Goal: Task Accomplishment & Management: Use online tool/utility

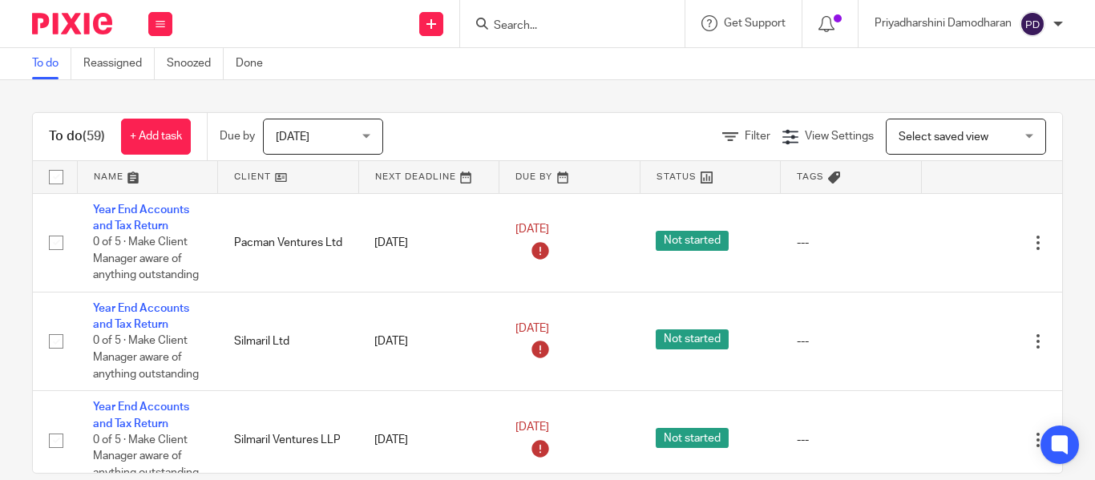
click at [555, 22] on input "Search" at bounding box center [564, 26] width 144 height 14
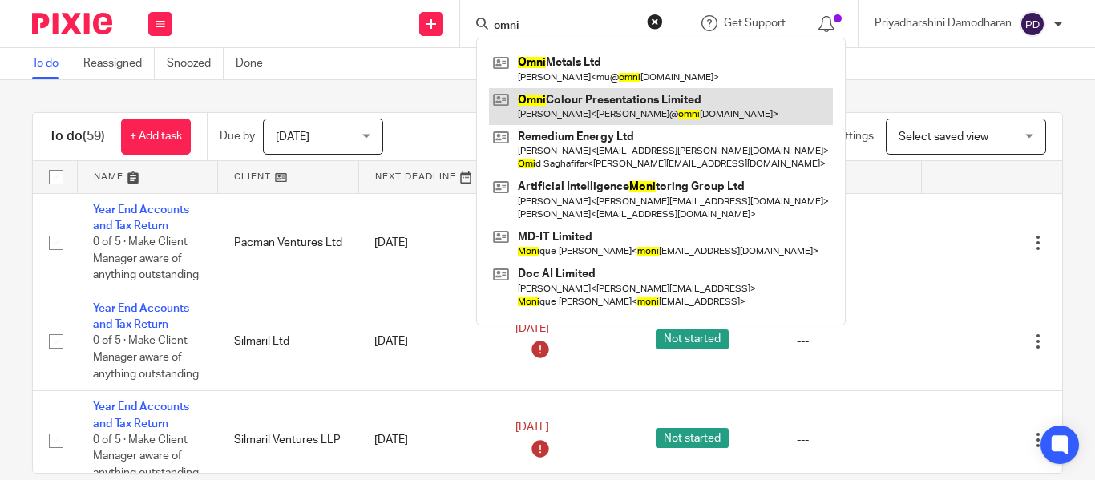
type input "omni"
click at [574, 96] on link at bounding box center [661, 106] width 344 height 37
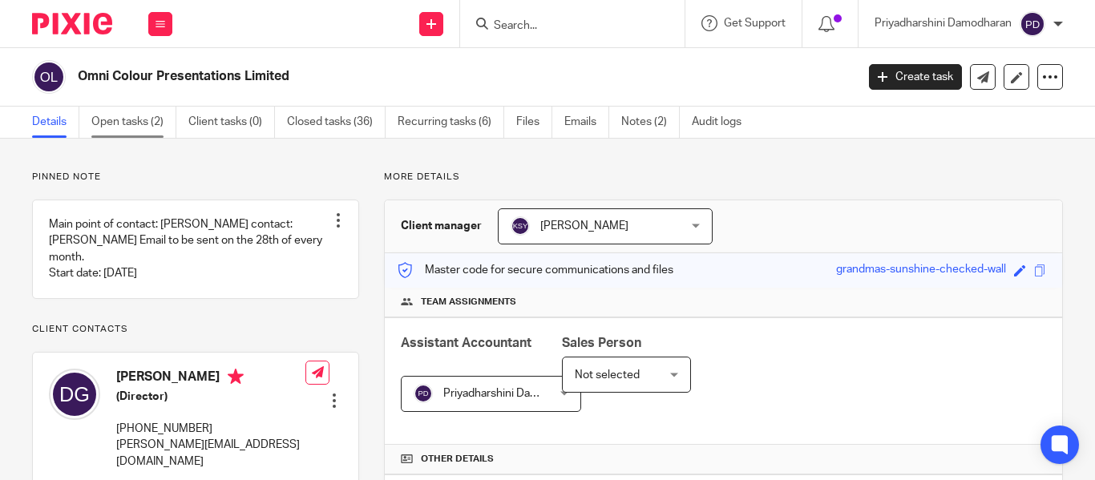
click at [135, 124] on link "Open tasks (2)" at bounding box center [133, 122] width 85 height 31
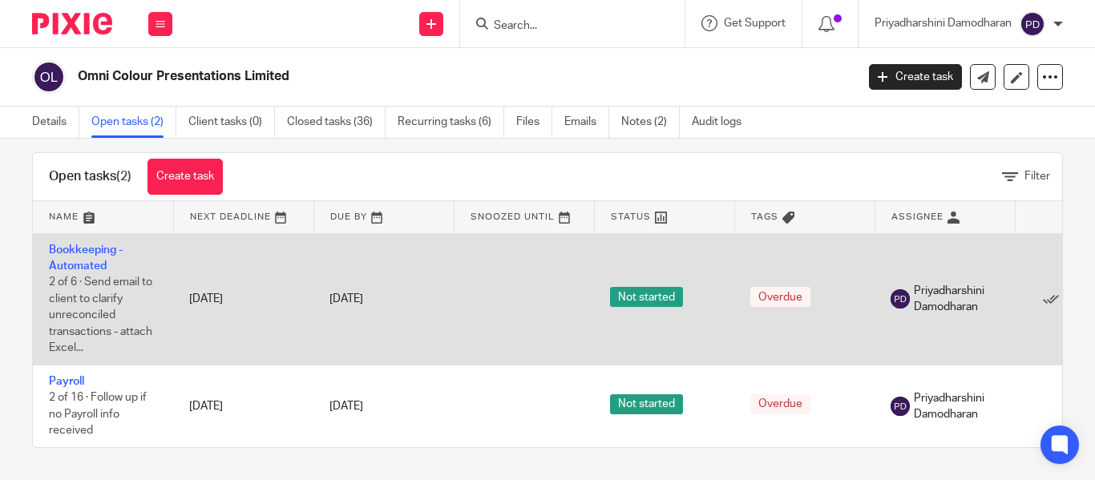
scroll to position [0, 117]
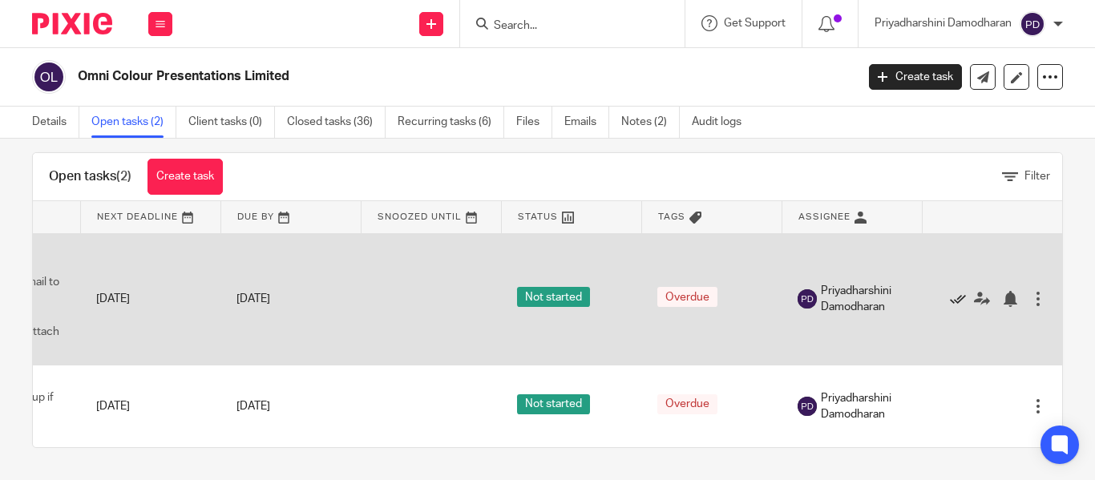
click at [950, 291] on icon at bounding box center [958, 299] width 16 height 16
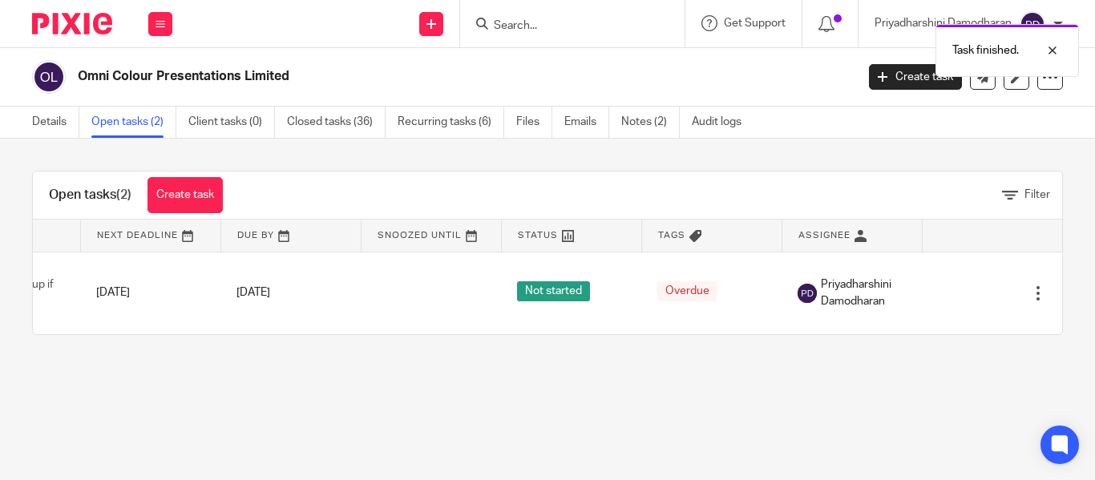
scroll to position [0, 0]
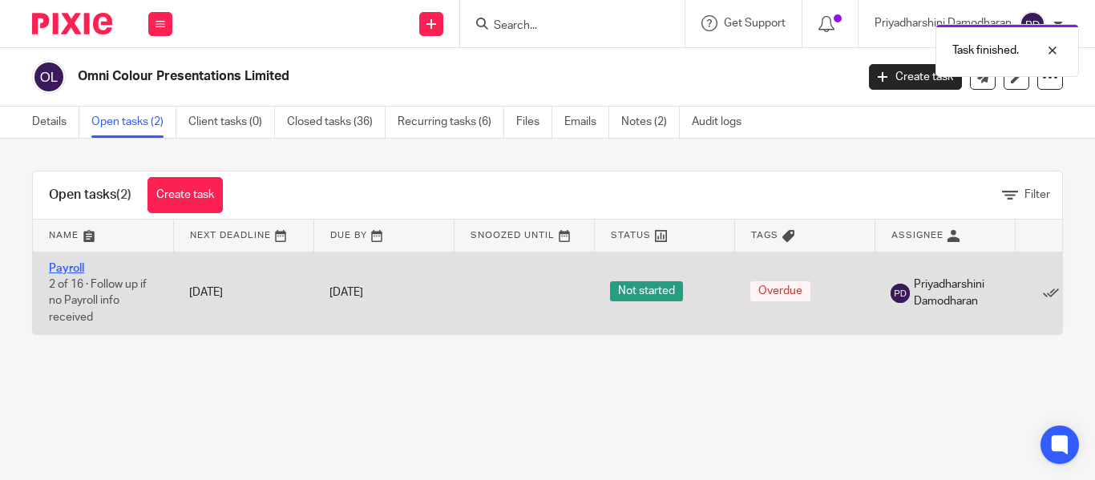
click at [76, 269] on link "Payroll" at bounding box center [66, 268] width 35 height 11
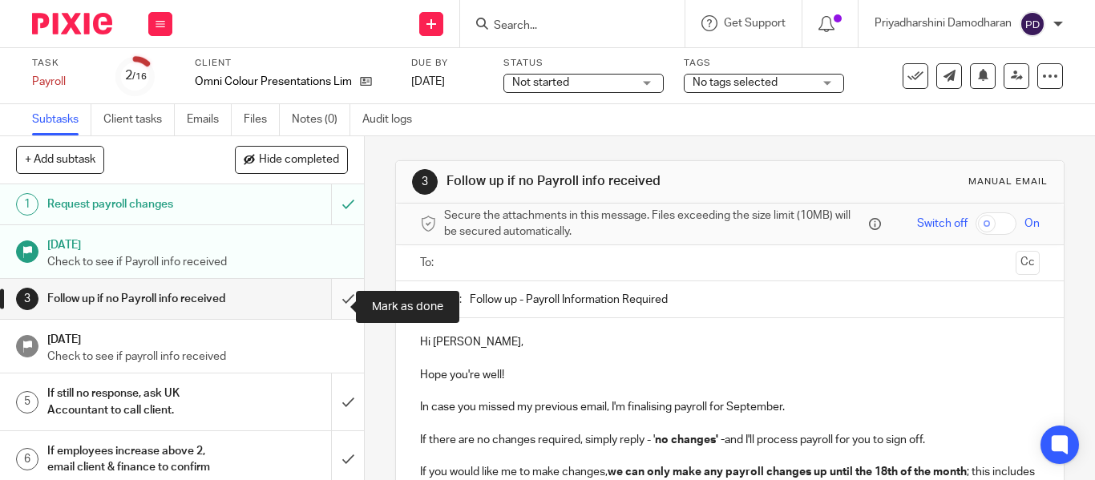
click at [336, 307] on input "submit" at bounding box center [182, 299] width 364 height 40
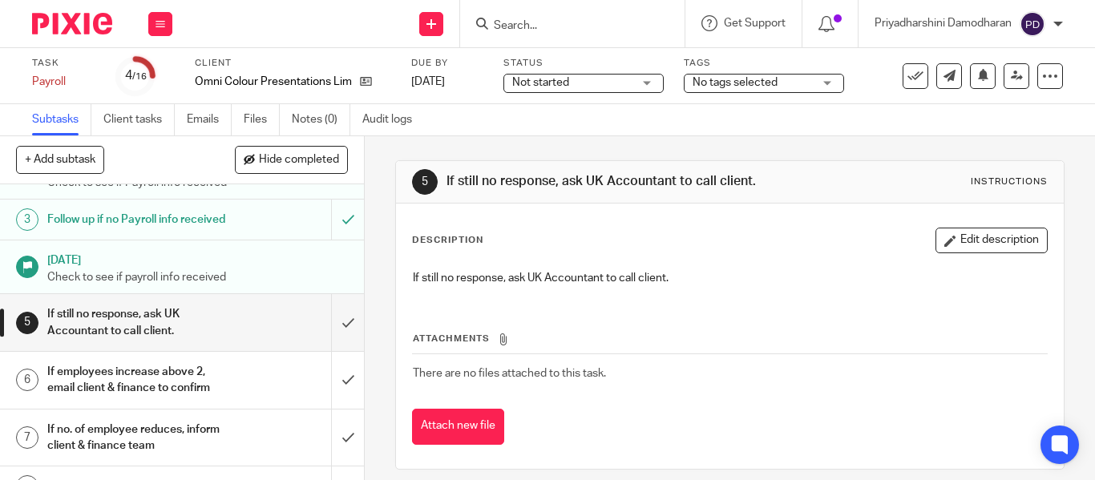
scroll to position [80, 0]
click at [330, 342] on input "submit" at bounding box center [182, 322] width 364 height 57
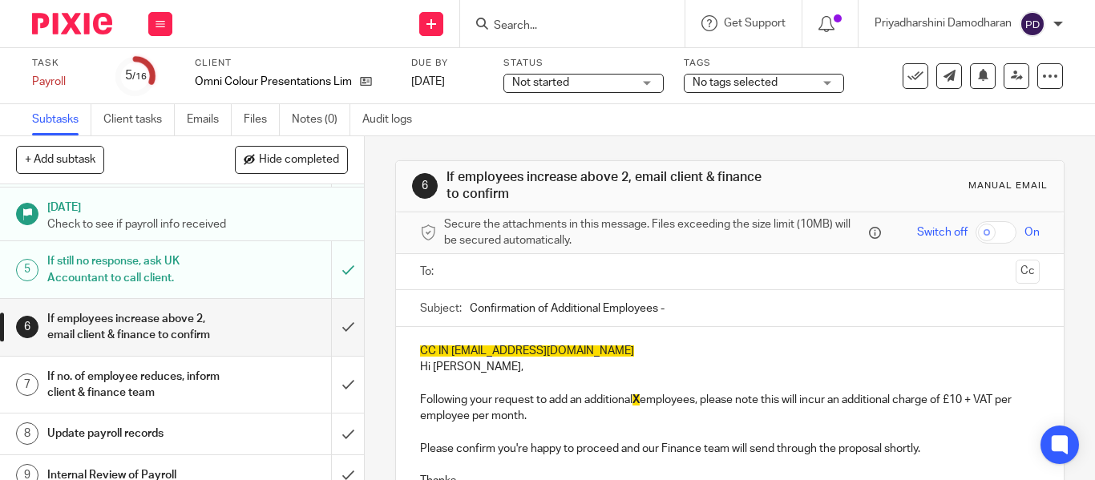
scroll to position [160, 0]
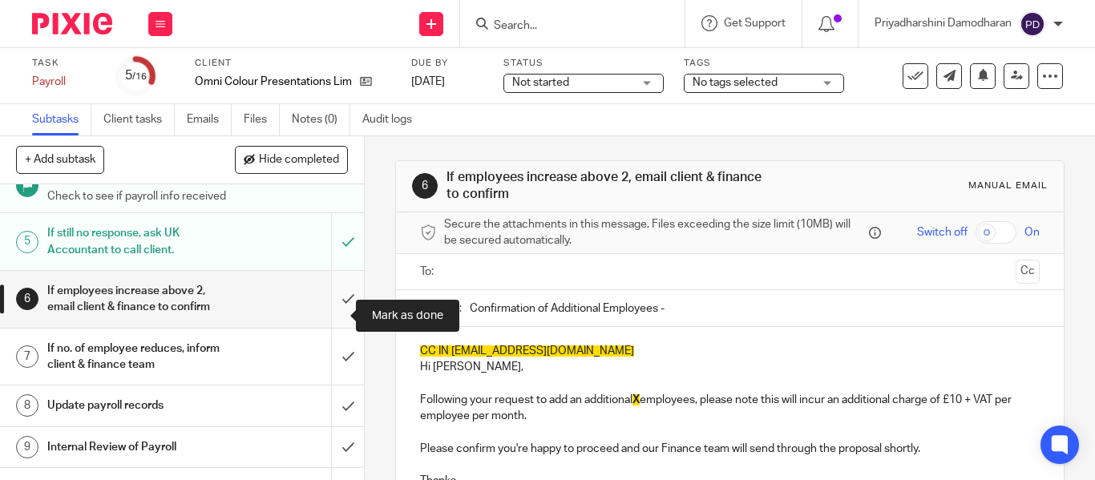
click at [335, 316] on input "submit" at bounding box center [182, 299] width 364 height 57
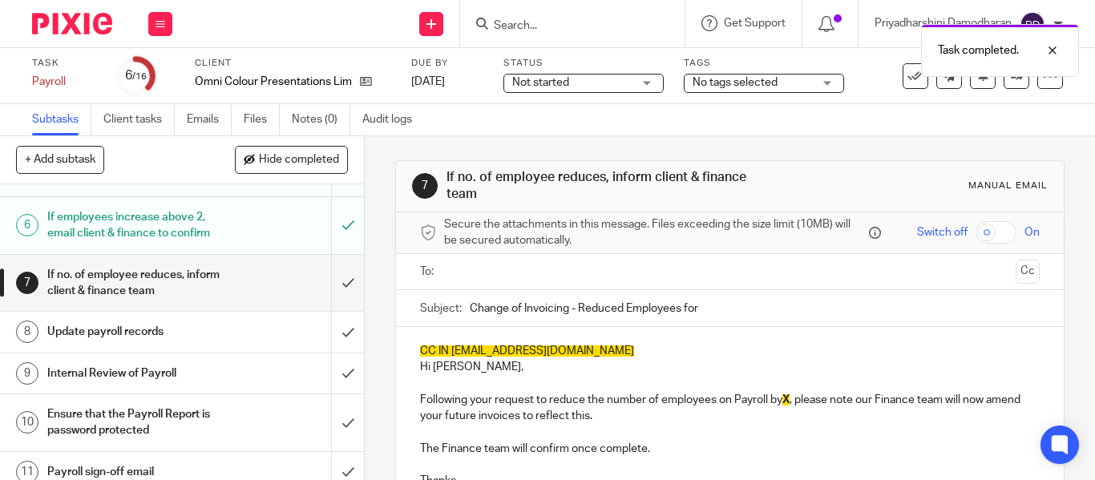
scroll to position [241, 0]
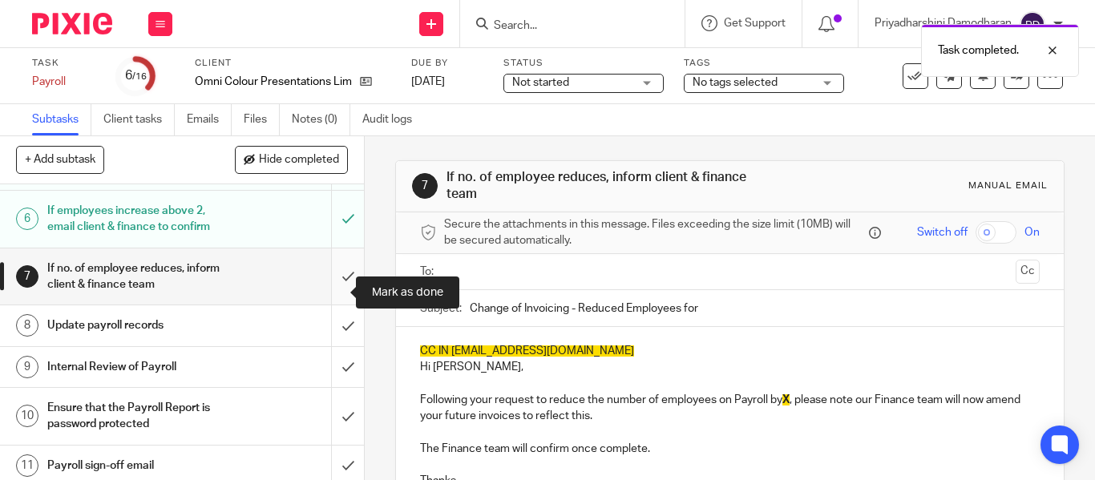
click at [334, 298] on input "submit" at bounding box center [182, 277] width 364 height 57
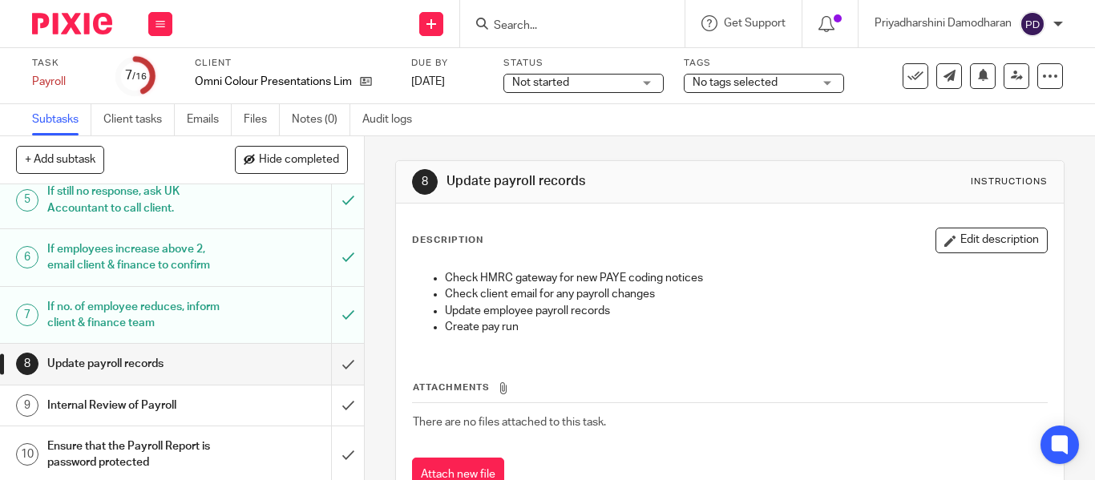
scroll to position [241, 0]
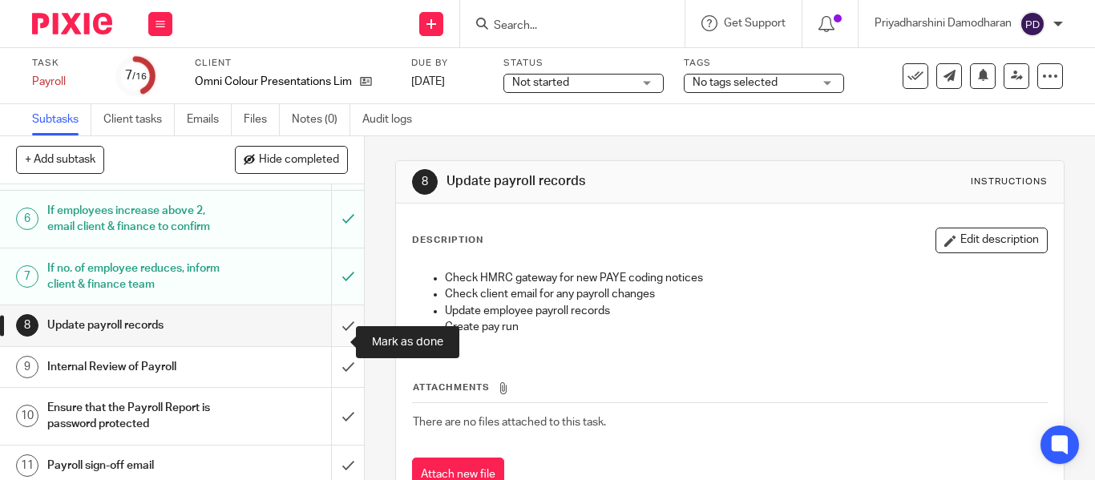
click at [328, 341] on input "submit" at bounding box center [182, 326] width 364 height 40
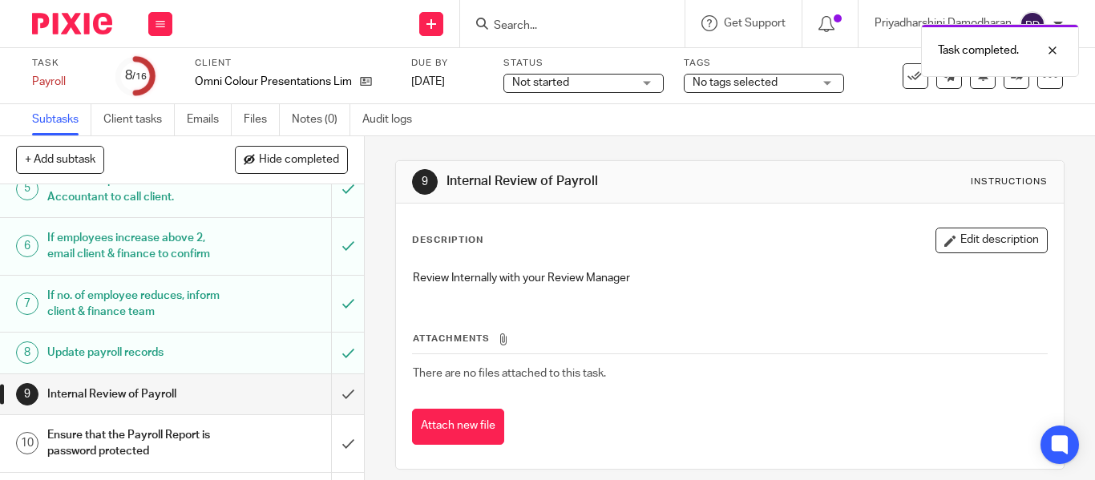
scroll to position [241, 0]
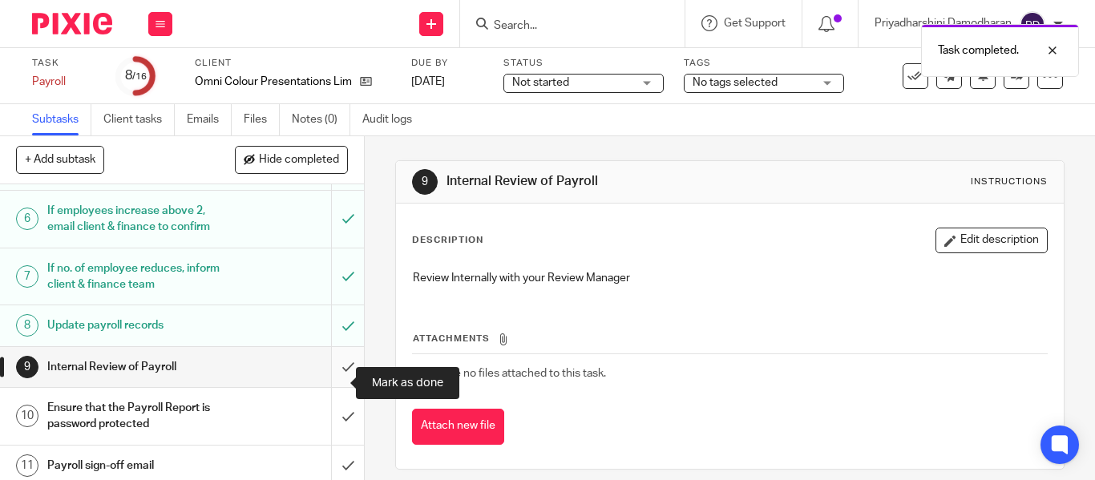
click at [336, 379] on input "submit" at bounding box center [182, 367] width 364 height 40
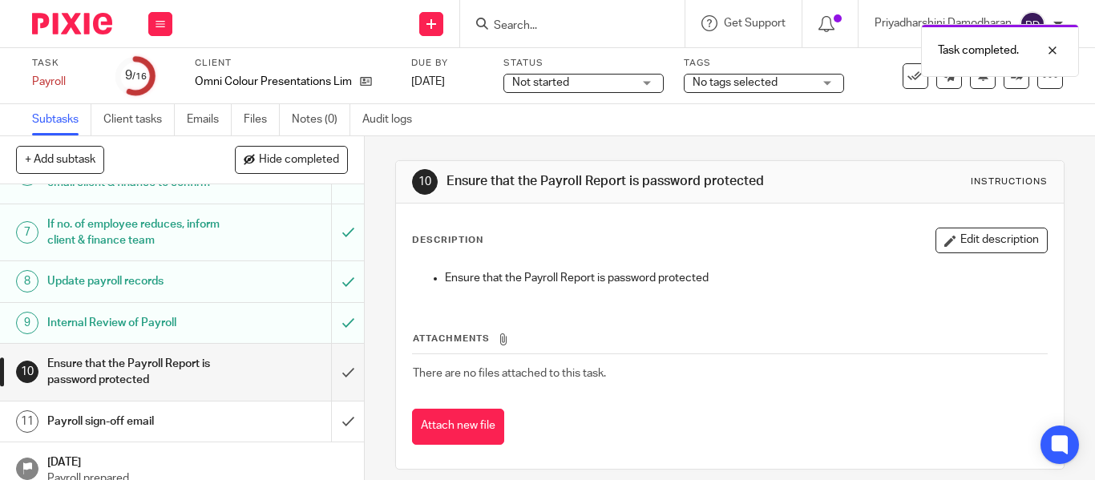
scroll to position [321, 0]
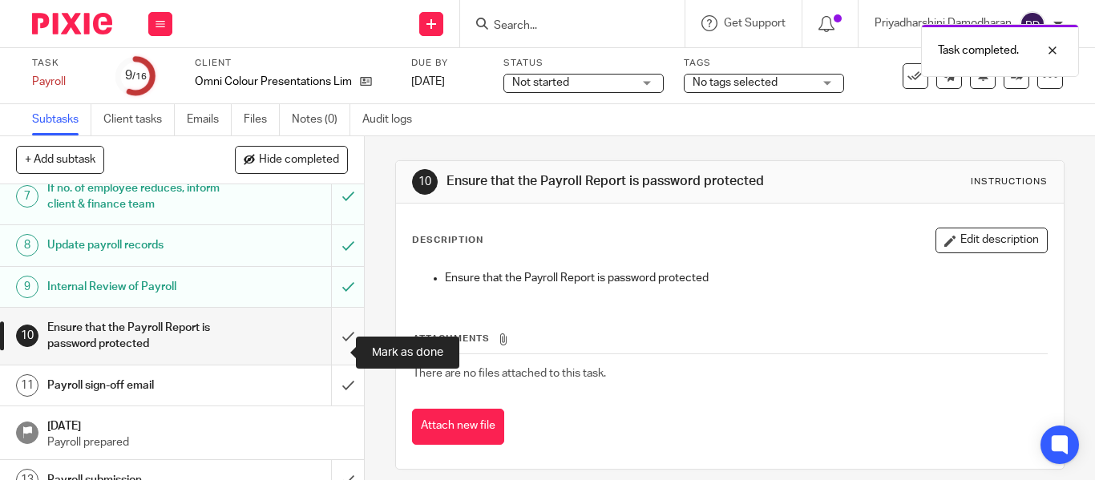
click at [328, 345] on input "submit" at bounding box center [182, 336] width 364 height 57
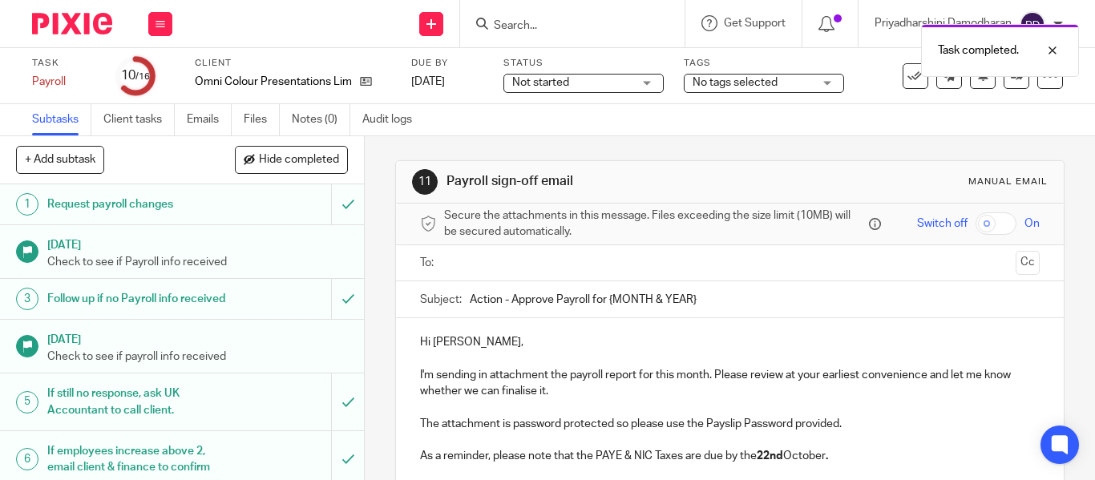
click at [459, 257] on input "text" at bounding box center [729, 263] width 559 height 18
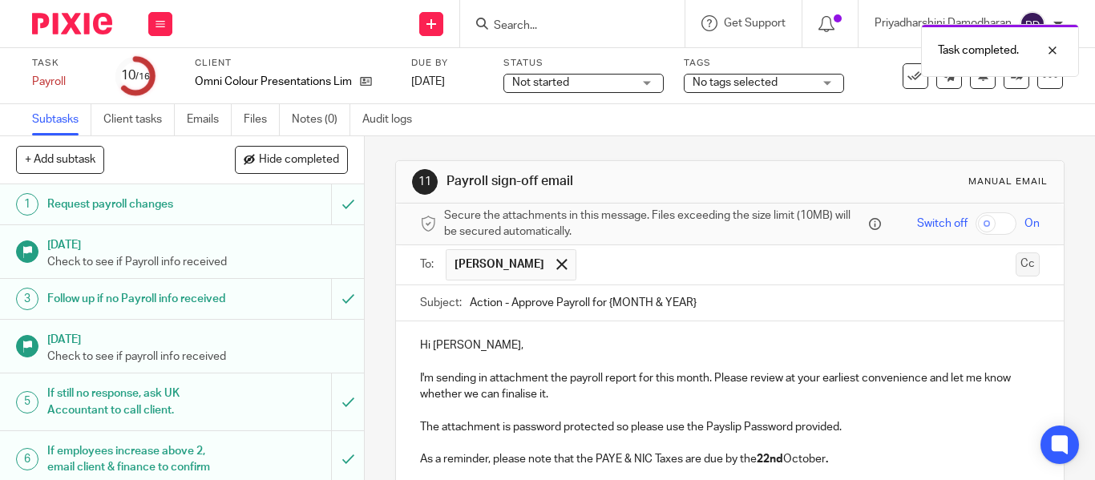
click at [1016, 268] on button "Cc" at bounding box center [1028, 265] width 24 height 24
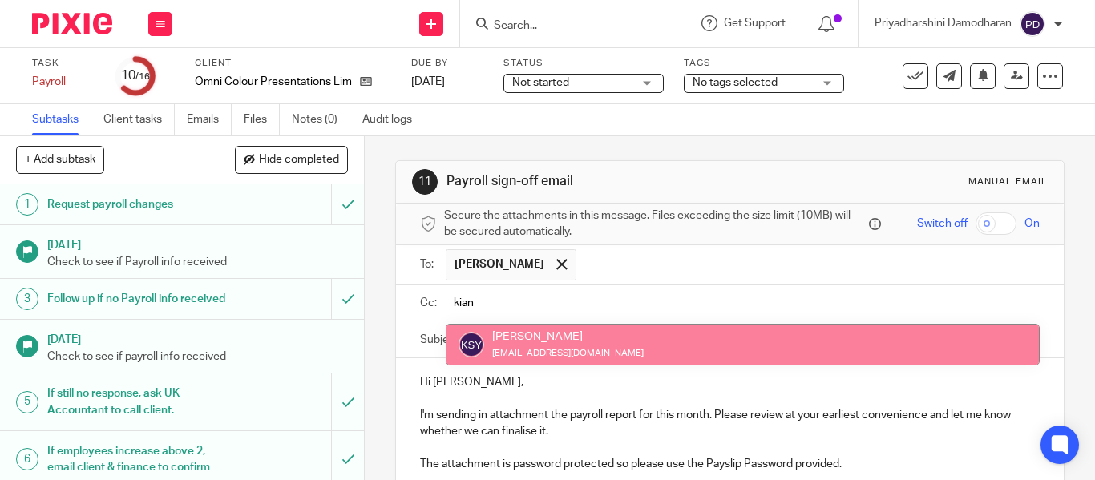
type input "kian"
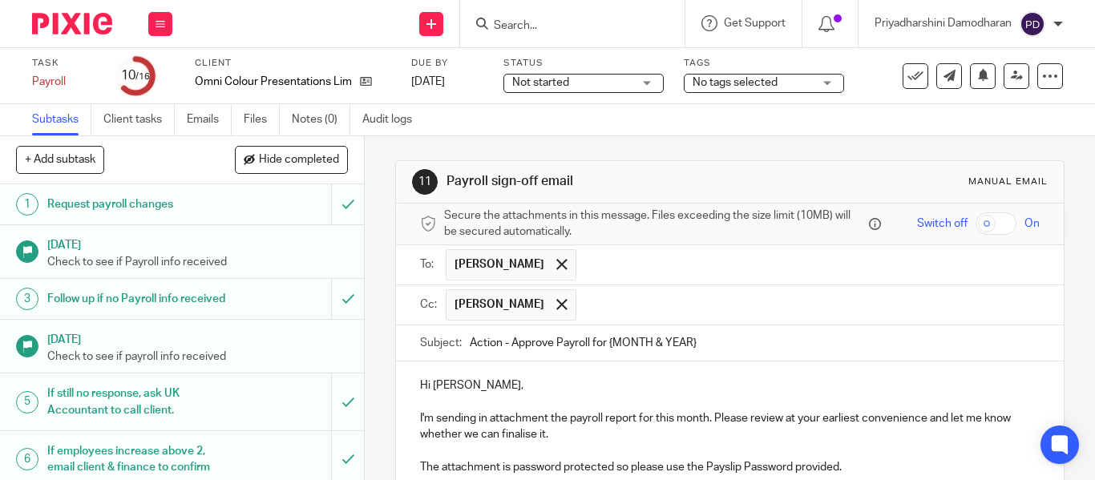
click at [645, 309] on input "text" at bounding box center [809, 305] width 449 height 31
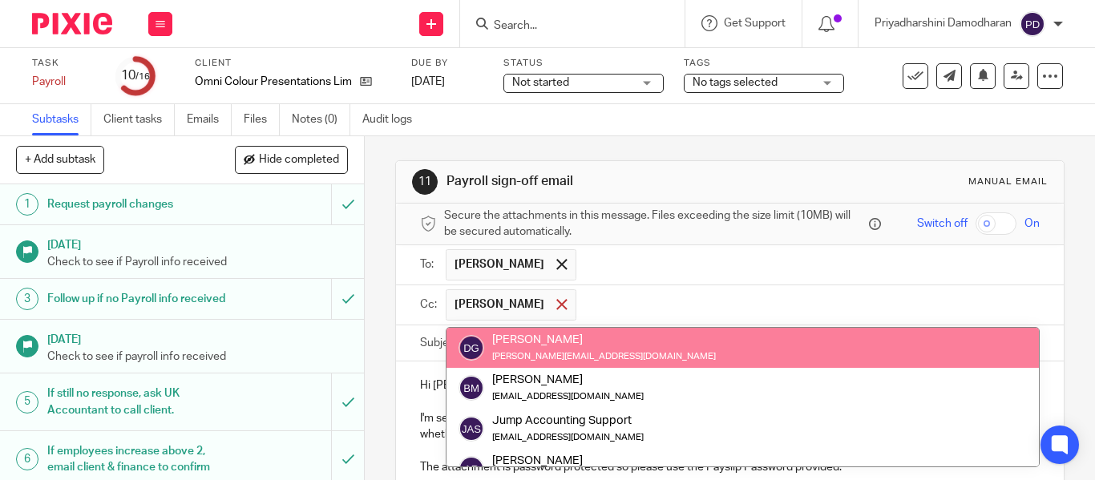
click at [567, 305] on span at bounding box center [562, 304] width 10 height 10
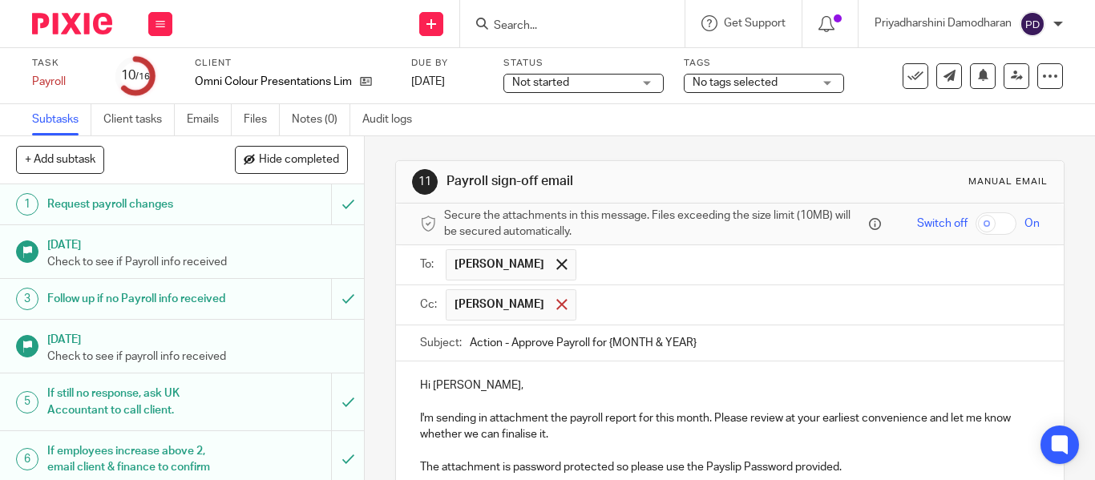
click at [561, 310] on div at bounding box center [562, 305] width 18 height 24
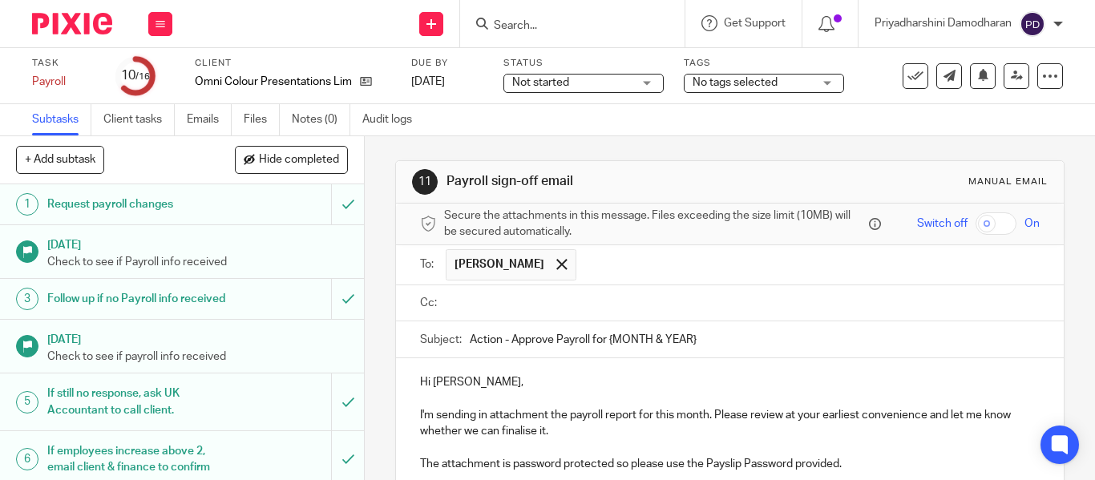
click at [512, 311] on input "text" at bounding box center [741, 303] width 583 height 18
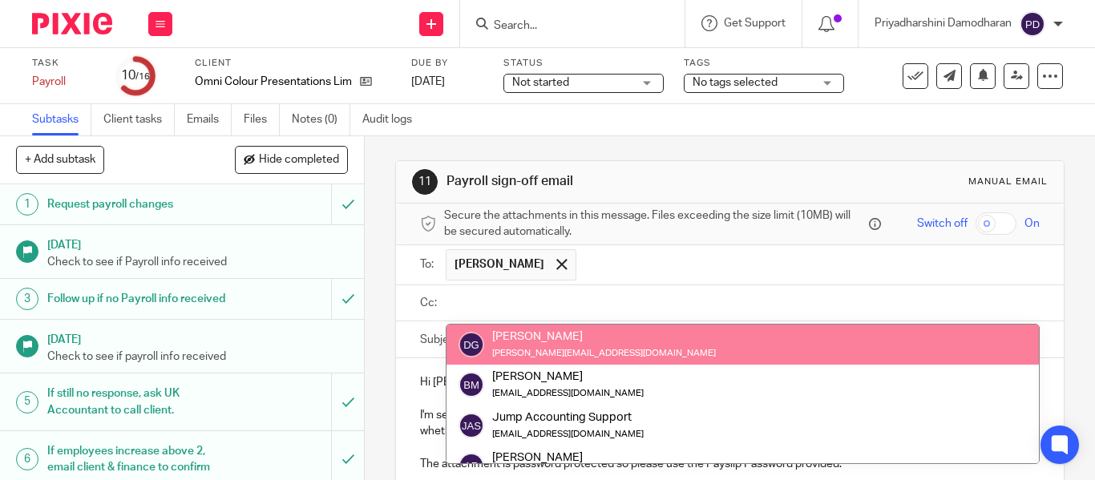
paste input "[EMAIL_ADDRESS][DOMAIN_NAME]"
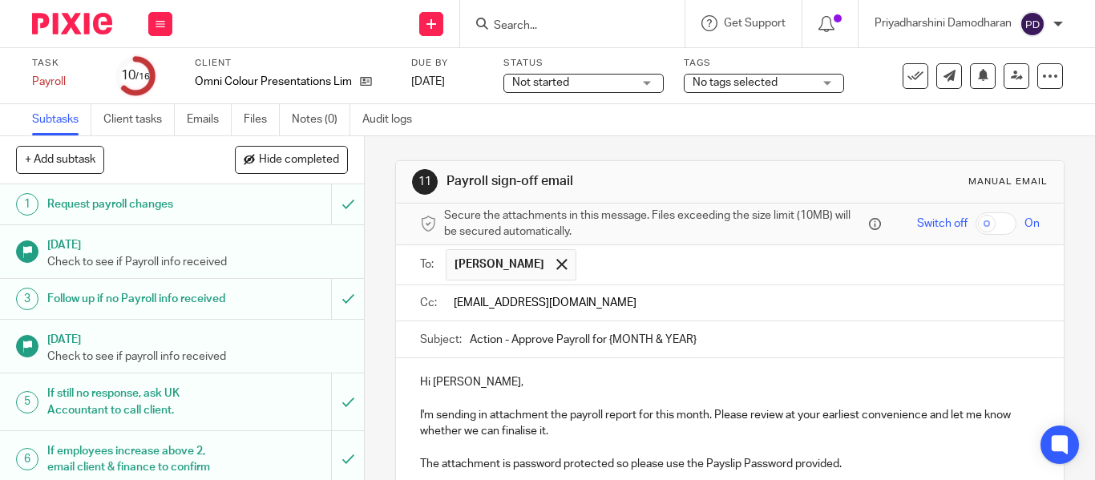
type input "[EMAIL_ADDRESS][DOMAIN_NAME]"
click at [732, 334] on input "Action - Approve Payroll for {MONTH & YEAR}" at bounding box center [755, 340] width 570 height 36
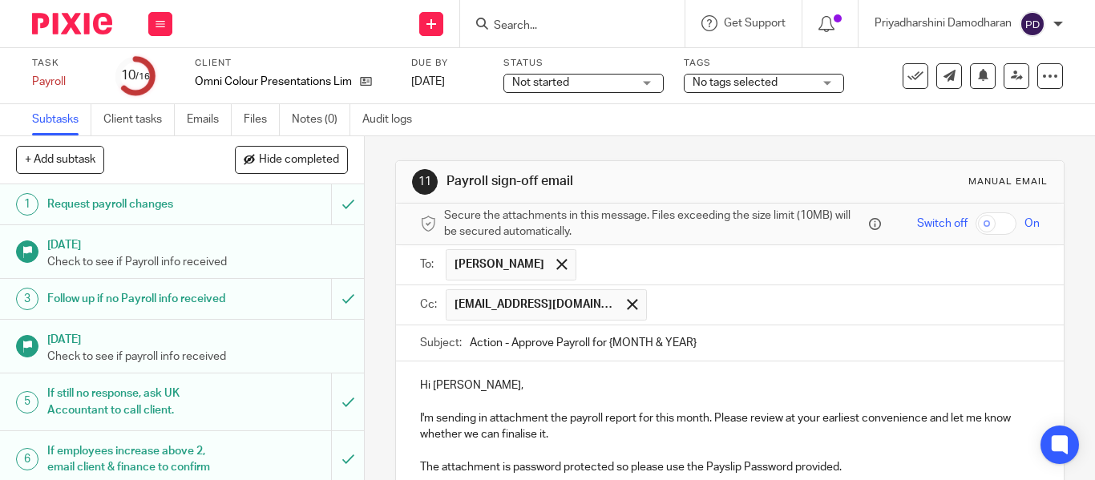
click at [703, 303] on input "text" at bounding box center [844, 305] width 379 height 31
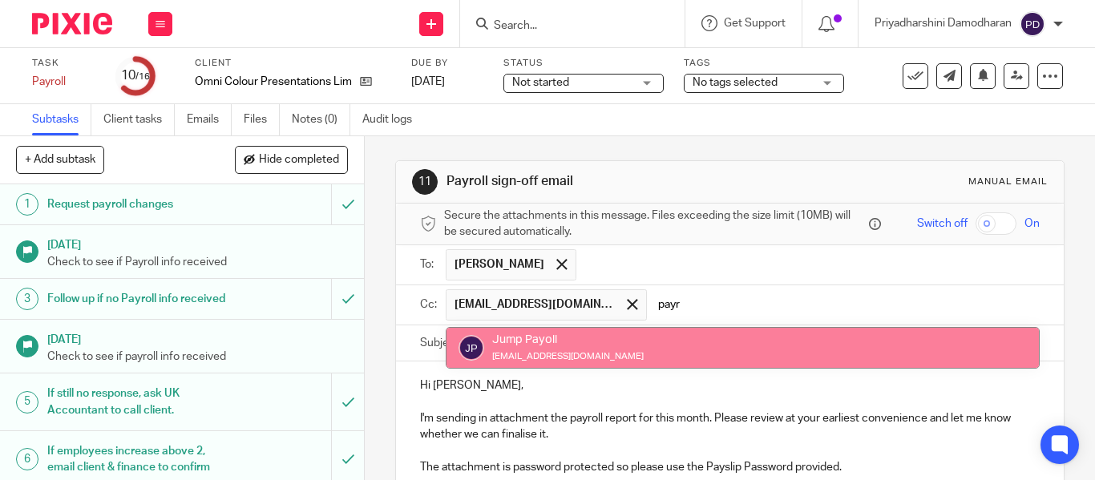
type input "payr"
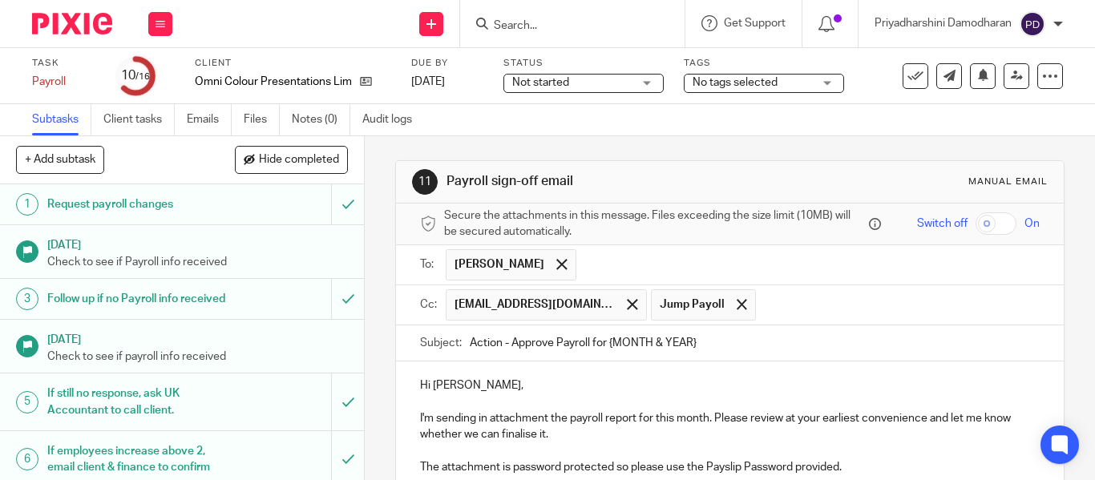
click at [736, 337] on input "Action - Approve Payroll for {MONTH & YEAR}" at bounding box center [755, 344] width 570 height 36
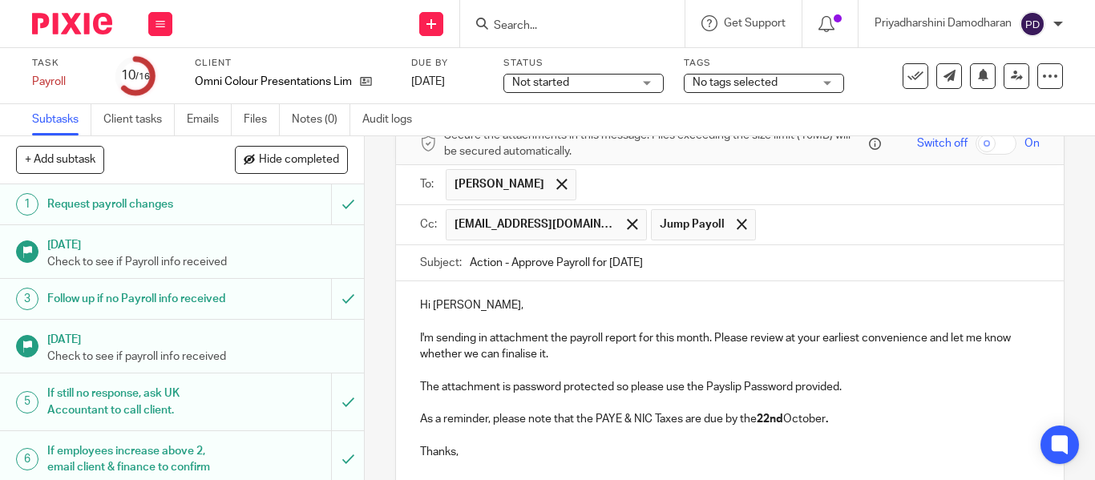
scroll to position [216, 0]
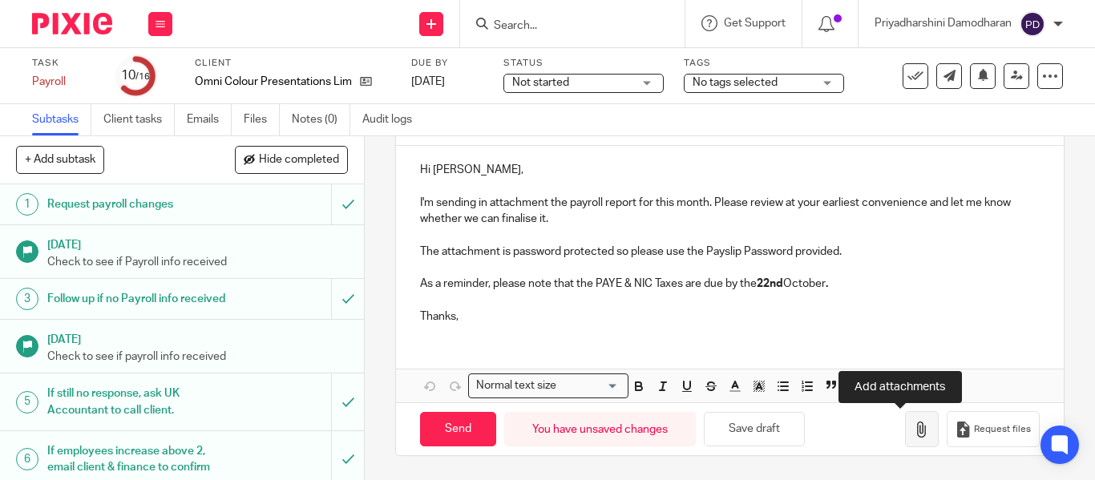
type input "Action - Approve Payroll for [DATE]"
click at [905, 431] on button "button" at bounding box center [922, 429] width 34 height 36
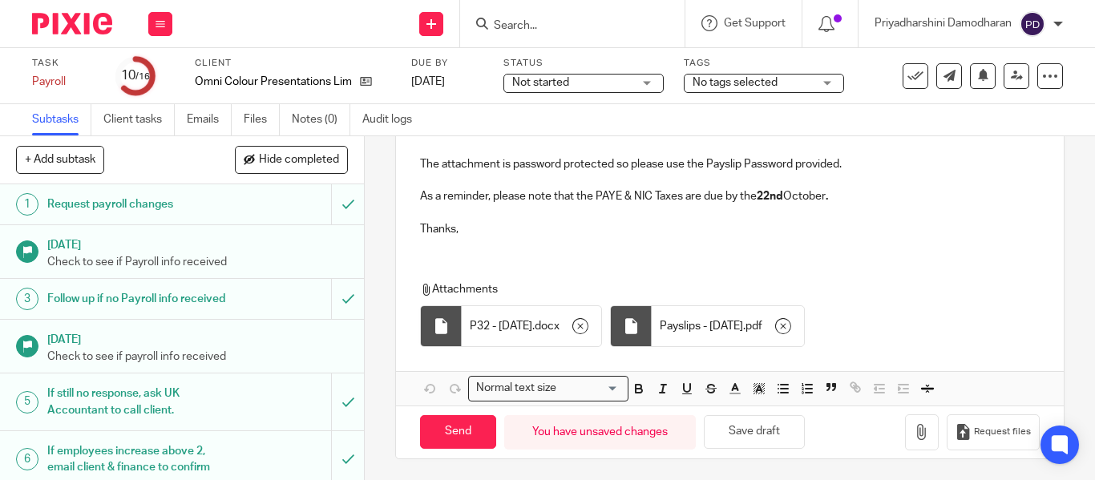
scroll to position [306, 0]
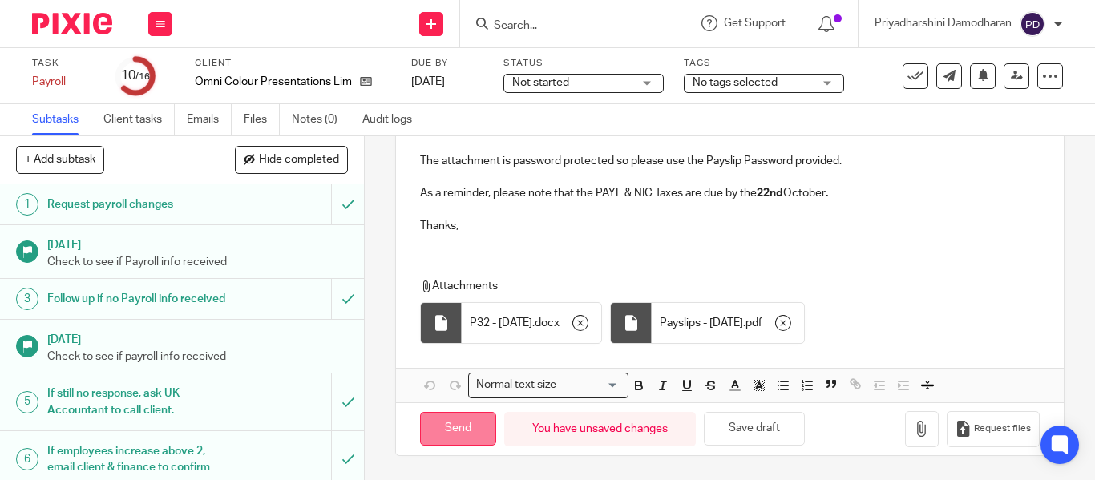
click at [442, 432] on input "Send" at bounding box center [458, 429] width 76 height 34
type input "Sent"
